Goal: Find specific page/section: Find specific page/section

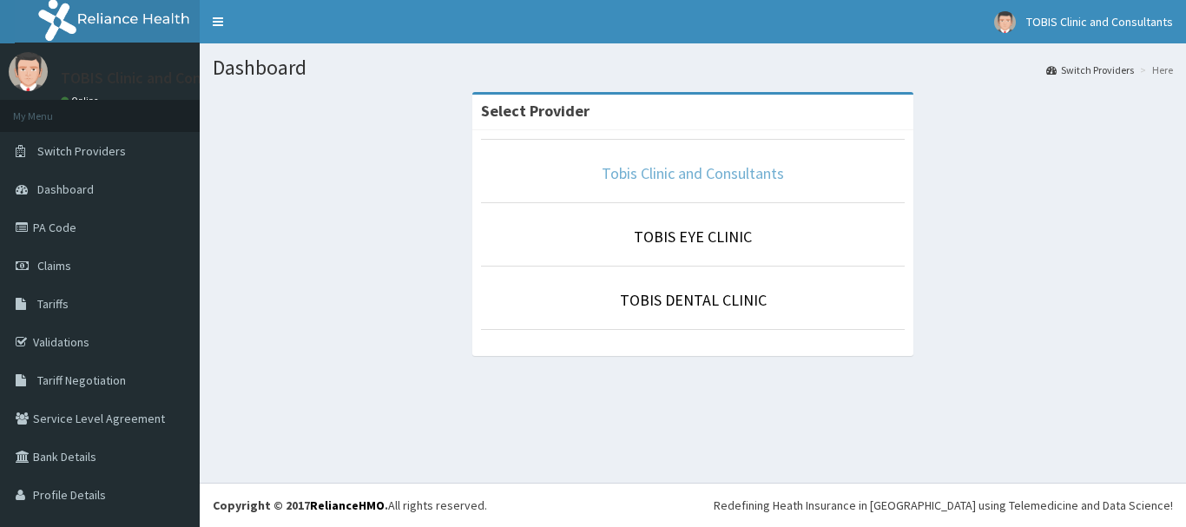
click at [701, 178] on link "Tobis Clinic and Consultants" at bounding box center [693, 173] width 182 height 20
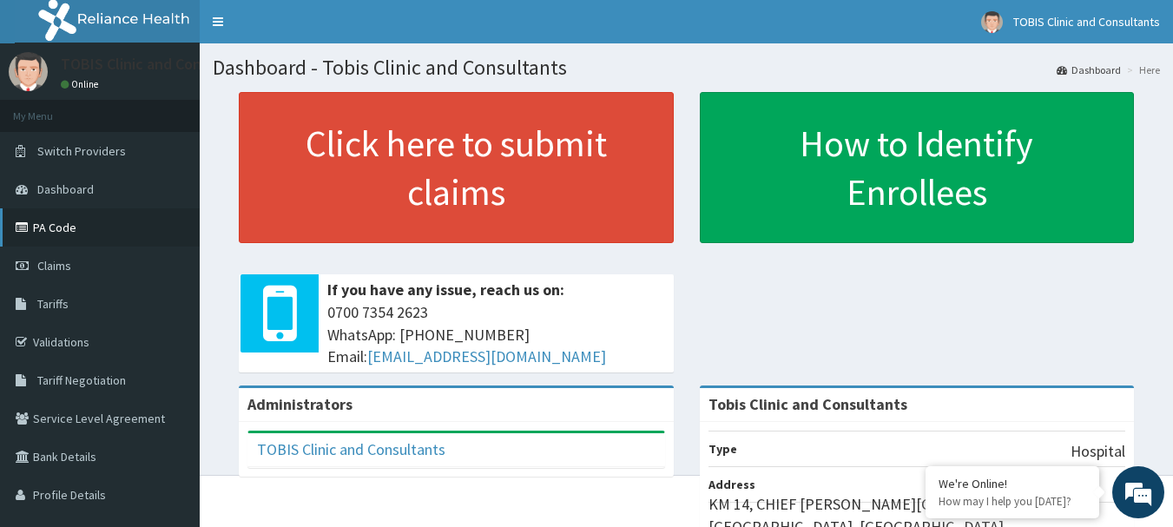
click at [48, 224] on link "PA Code" at bounding box center [100, 227] width 200 height 38
